Goal: Information Seeking & Learning: Find specific fact

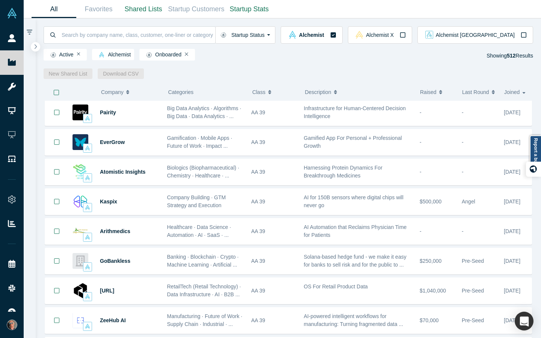
scroll to position [598, 0]
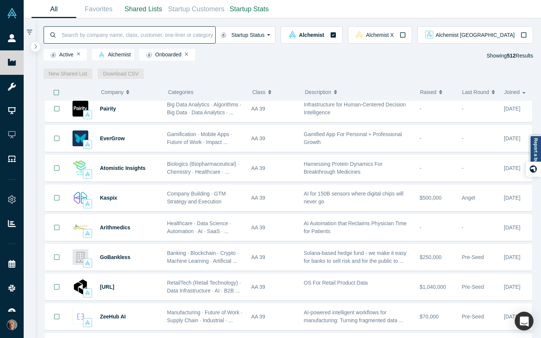
click at [121, 37] on input at bounding box center [138, 35] width 154 height 18
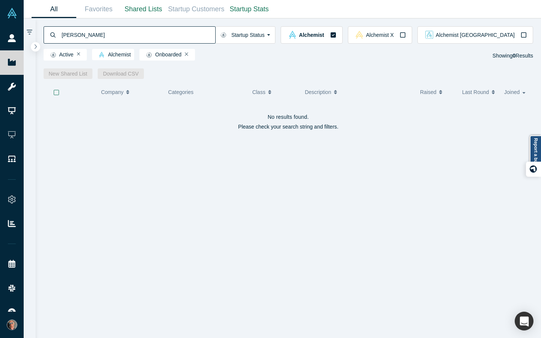
type input "[PERSON_NAME]"
